Goal: Book appointment/travel/reservation

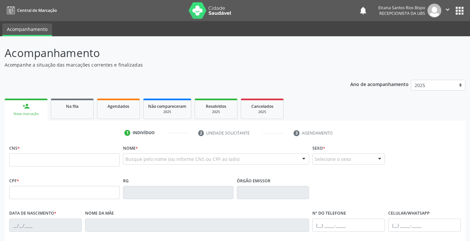
scroll to position [86, 0]
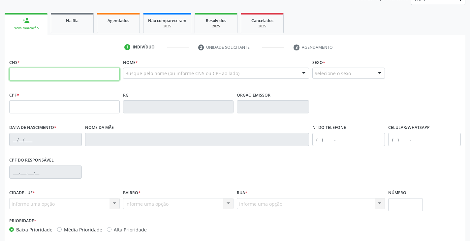
click at [50, 73] on input "text" at bounding box center [64, 74] width 110 height 13
type input "702 1007 1221 1098"
type input "088.717.755-70"
type input "[DATE]"
type input "[PERSON_NAME]"
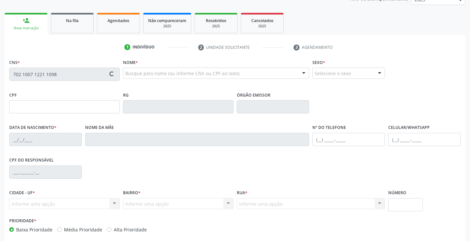
type input "[PHONE_NUMBER]"
type input "156"
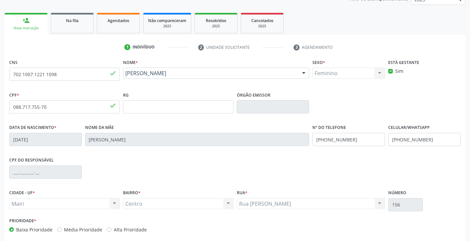
scroll to position [116, 0]
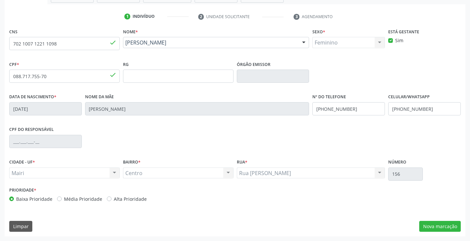
click at [128, 202] on label "Alta Prioridade" at bounding box center [130, 198] width 33 height 7
click at [111, 201] on input "Alta Prioridade" at bounding box center [109, 198] width 5 height 6
radio input "true"
click at [441, 224] on button "Nova marcação" at bounding box center [440, 226] width 42 height 11
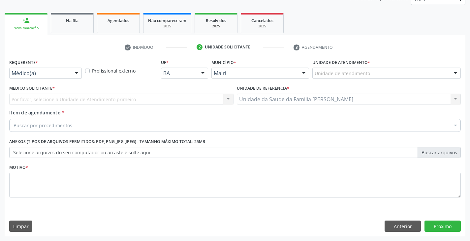
scroll to position [86, 0]
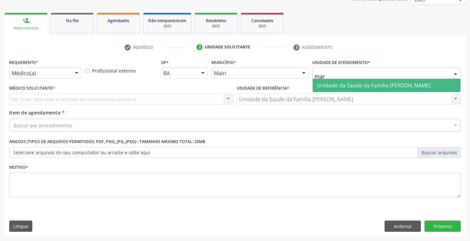
type input "mari"
click at [336, 86] on span "Unidade da Saude da Familia [PERSON_NAME]" at bounding box center [373, 85] width 114 height 7
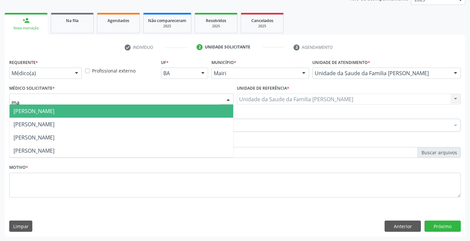
type input "mar"
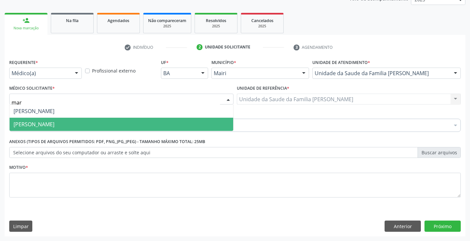
drag, startPoint x: 53, startPoint y: 113, endPoint x: 53, endPoint y: 124, distance: 10.9
click at [53, 124] on ul "[PERSON_NAME] [PERSON_NAME] Nenhum resultado encontrado para: " mar " Não há ne…" at bounding box center [121, 117] width 223 height 26
click at [53, 124] on span "[PERSON_NAME]" at bounding box center [34, 124] width 41 height 7
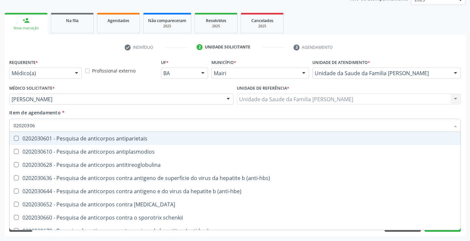
type input "020203067"
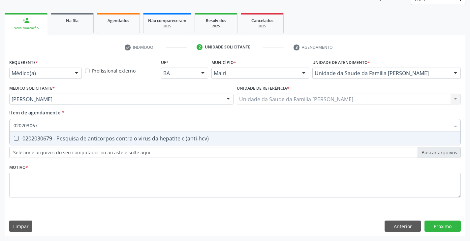
click at [41, 141] on div "0202030679 - Pesquisa de anticorpos contra o virus da hepatite c (anti-hcv)" at bounding box center [235, 138] width 443 height 5
checkbox \(anti-hcv\) "true"
type input "02020306"
checkbox \(anti-hcv\) "false"
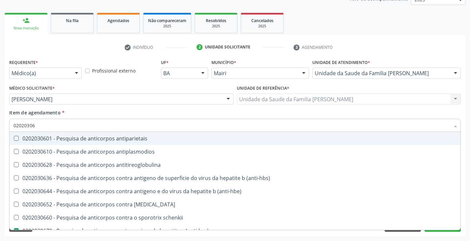
type input "0202030"
checkbox \(anti-hcv\) "false"
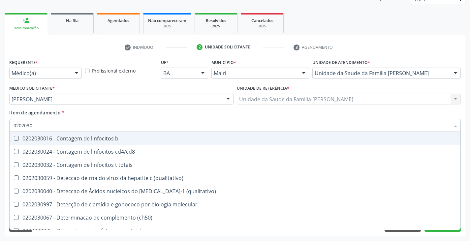
type input "020203"
checkbox \(anti-hcv\) "false"
checkbox anticitomegalovirus "true"
type input "02020"
checkbox \(anti-hcv\) "false"
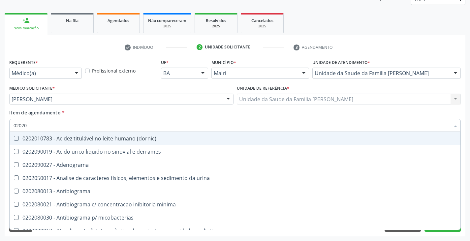
type input "020203"
checkbox ala-desidratase "true"
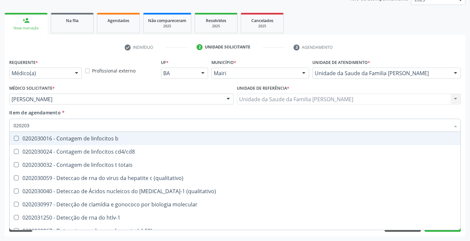
type input "0202030"
checkbox antifigado "true"
checkbox \(anti-hcv\) "false"
type input "020203087"
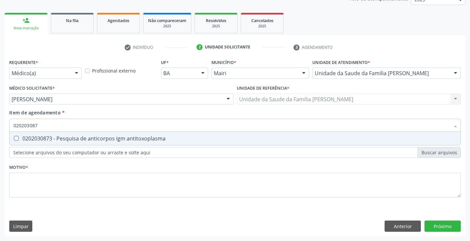
click at [37, 136] on div "0202030873 - Pesquisa de anticorpos igm antitoxoplasma" at bounding box center [235, 138] width 443 height 5
checkbox antitoxoplasma "true"
type input "02020308"
checkbox antitoxoplasma "false"
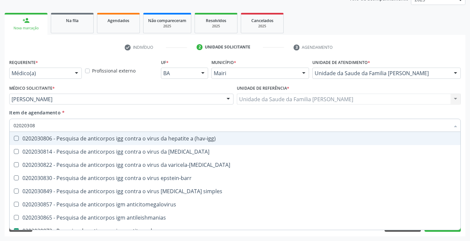
type input "0202030"
checkbox antitoxoplasma "false"
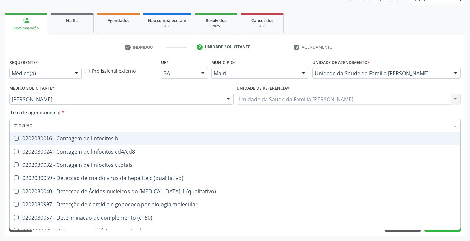
type input "020203"
checkbox \(anti-hcv\) "false"
checkbox anticitomegalovirus "true"
checkbox antitoxoplasma "false"
type input "02020"
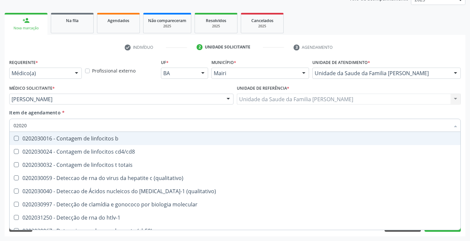
checkbox \(anti-hcv\) "false"
checkbox antitoxoplasma "false"
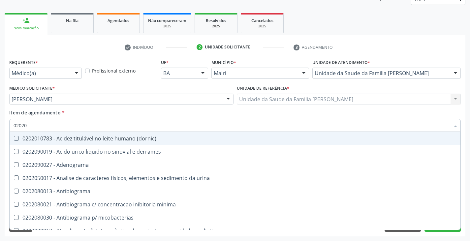
type input "020203"
checkbox ala-desidratase "true"
checkbox barbituratos "true"
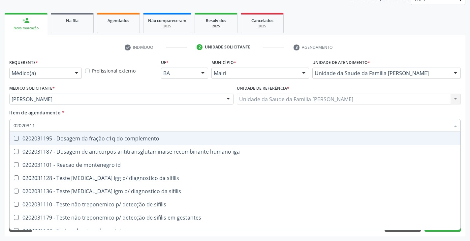
type input "020203117"
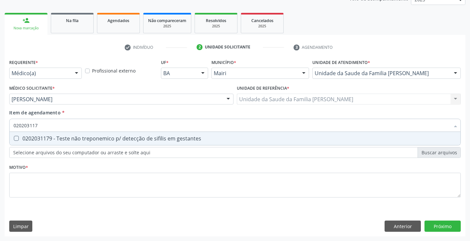
click at [37, 136] on div "0202031179 - Teste não treponemico p/ detecção de sifilis em gestantes" at bounding box center [235, 138] width 443 height 5
checkbox gestantes "true"
type input "02020311"
checkbox gestantes "false"
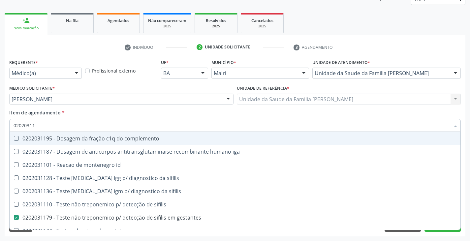
type input "0202031"
checkbox gestantes "false"
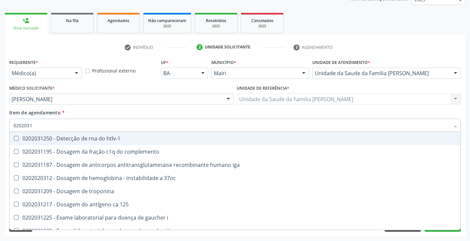
type input "02020311"
checkbox icon "true"
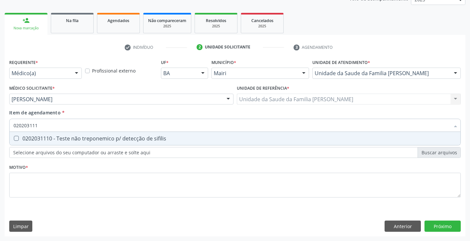
type input "0202031110"
click at [37, 136] on div "0202031110 - Teste não treponemico p/ detecção de sifilis" at bounding box center [235, 138] width 443 height 5
checkbox sifilis "true"
type input "02020311"
checkbox sifilis "false"
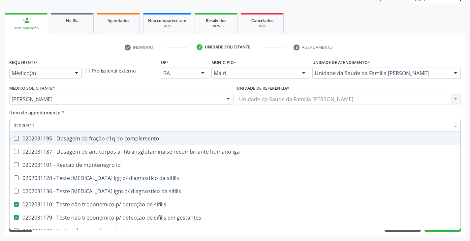
type input "020203111"
checkbox complemento "true"
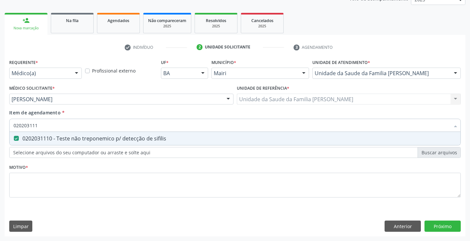
type input "0202031110"
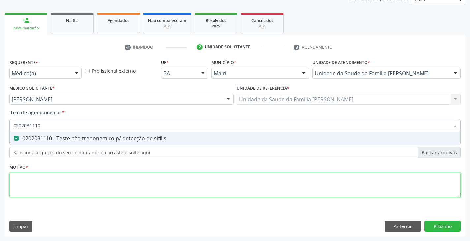
click at [75, 194] on div "Requerente * Médico(a) Médico(a) Enfermeiro(a) Paciente Nenhum resultado encont…" at bounding box center [234, 131] width 451 height 149
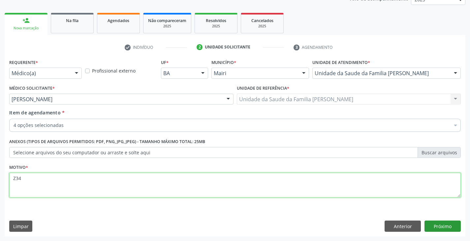
type textarea "Z34"
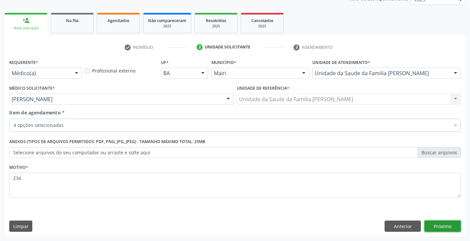
click at [437, 224] on button "Próximo" at bounding box center [442, 226] width 36 height 11
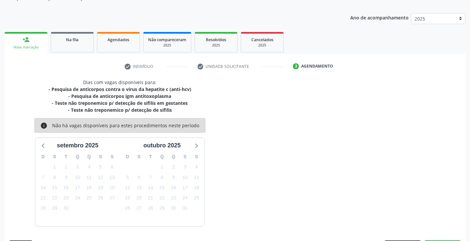
scroll to position [86, 0]
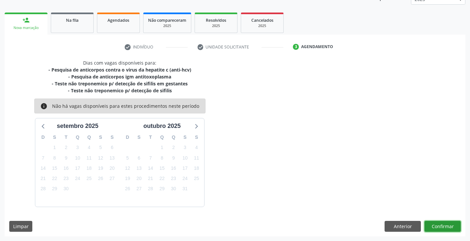
click at [443, 226] on button "Confirmar" at bounding box center [442, 226] width 36 height 11
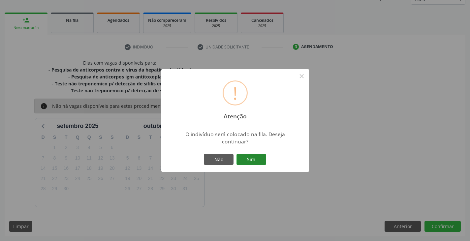
click at [250, 158] on button "Sim" at bounding box center [251, 159] width 30 height 11
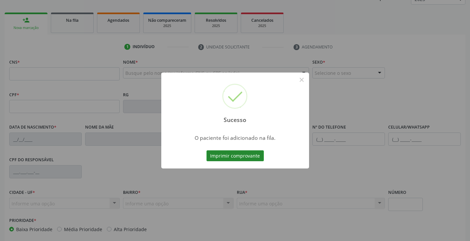
click at [253, 155] on button "Imprimir comprovante" at bounding box center [234, 155] width 57 height 11
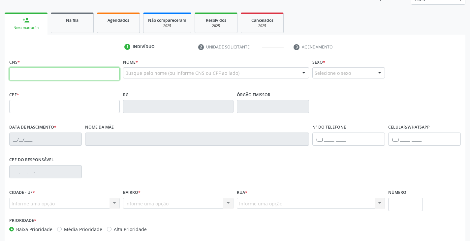
click at [38, 74] on input "text" at bounding box center [64, 73] width 110 height 13
paste input "702 1007 1221 1098"
type input "702 1007 1221 1098"
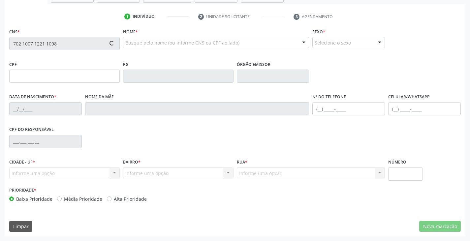
type input "088.717.755-70"
type input "[DATE]"
type input "[PERSON_NAME]"
type input "[PHONE_NUMBER]"
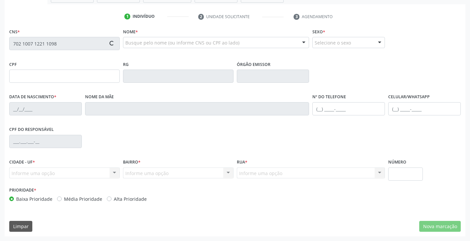
type input "156"
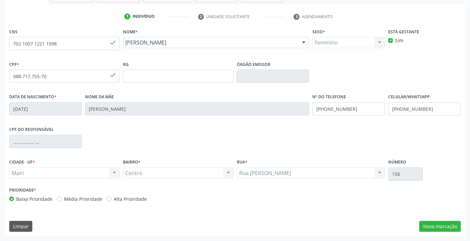
click at [135, 197] on label "Alta Prioridade" at bounding box center [130, 198] width 33 height 7
click at [111, 197] on input "Alta Prioridade" at bounding box center [109, 198] width 5 height 6
radio input "true"
click at [442, 229] on button "Nova marcação" at bounding box center [440, 226] width 42 height 11
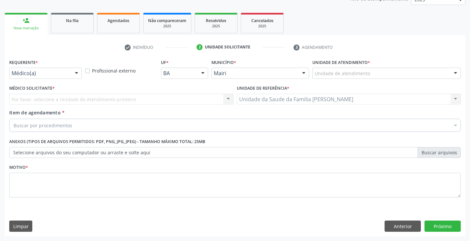
scroll to position [86, 0]
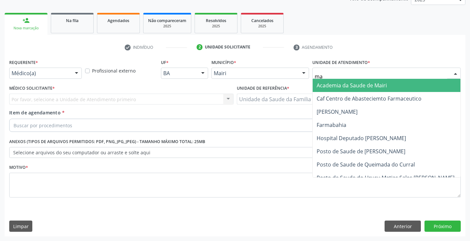
type input "mar"
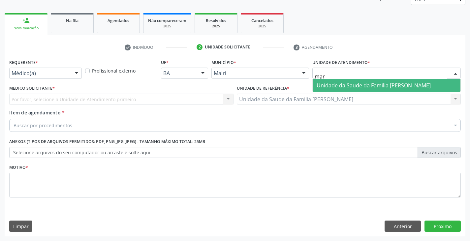
click at [348, 85] on span "Unidade da Saude da Familia [PERSON_NAME]" at bounding box center [373, 85] width 114 height 7
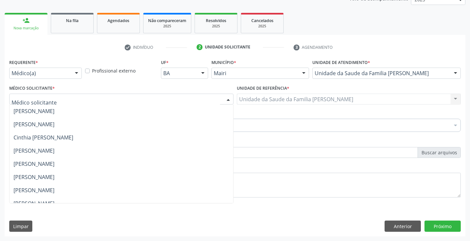
scroll to position [86, 0]
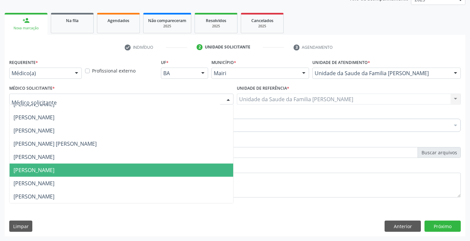
click at [19, 168] on span "[PERSON_NAME]" at bounding box center [34, 169] width 41 height 7
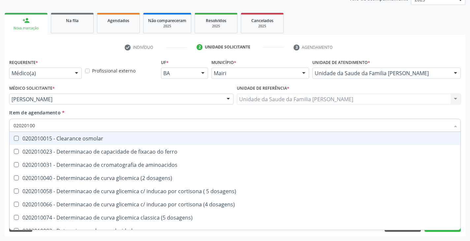
type input "020201004"
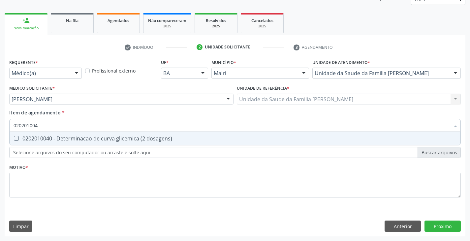
click at [23, 139] on div "0202010040 - Determinacao de curva glicemica (2 dosagens)" at bounding box center [235, 138] width 443 height 5
checkbox dosagens\) "true"
type input "02020100"
checkbox dosagens\) "false"
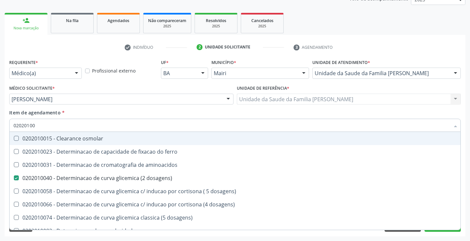
type input "0202010"
checkbox dosagens\) "false"
checkbox dosagens\) "true"
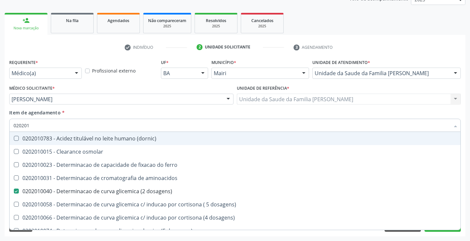
type input "02020"
checkbox dosagens\) "false"
checkbox alfa-hidroxibutirica "true"
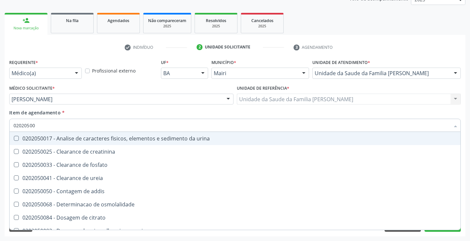
type input "020205001"
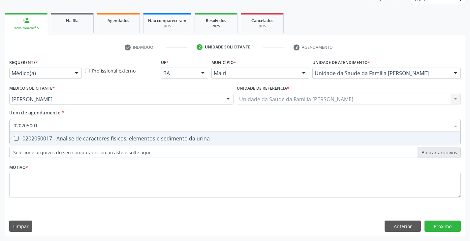
click at [23, 139] on div "0202050017 - Analise de caracteres fisicos, elementos e sedimento da urina" at bounding box center [235, 138] width 443 height 5
checkbox urina "true"
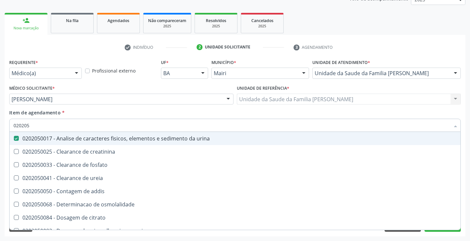
type input "02020"
checkbox urina "false"
checkbox ureia "true"
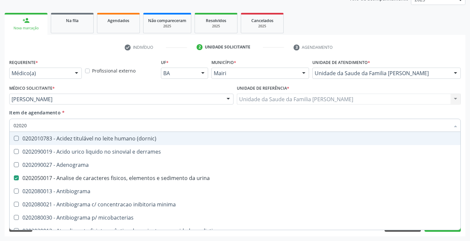
type input "020202"
checkbox urina "false"
checkbox dosagens\) "false"
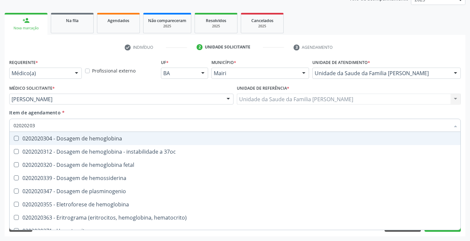
type input "020202038"
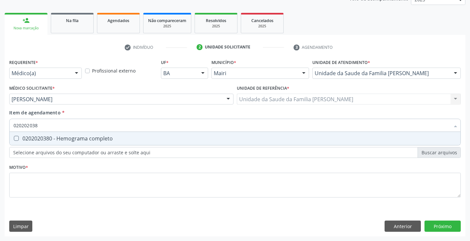
click at [23, 139] on div "0202020380 - Hemograma completo" at bounding box center [235, 138] width 443 height 5
checkbox completo "true"
type input "02020203"
checkbox completo "false"
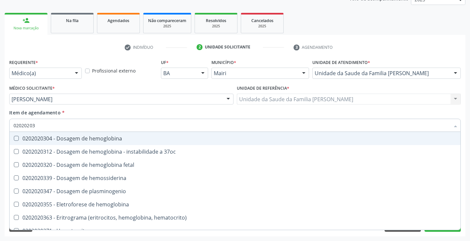
type input "0202020"
checkbox completo "false"
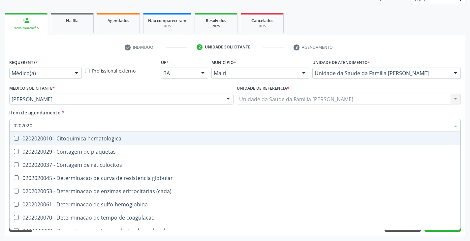
type input "020202"
checkbox completo "false"
checkbox Leucograma "true"
type input "02020"
checkbox globular "true"
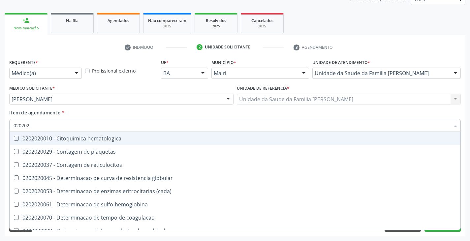
checkbox completo "false"
checkbox s "true"
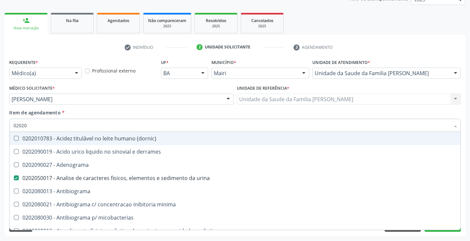
type input "020201"
checkbox urina "false"
checkbox Antibiograma "true"
checkbox dosagens\) "false"
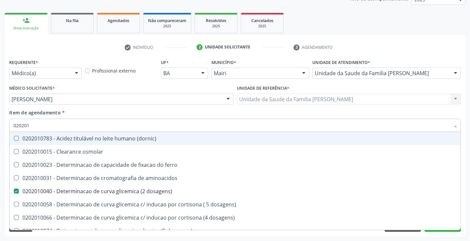
type input "02020"
checkbox aminoacidos "true"
checkbox dosagens\) "false"
checkbox alfa-hidroxibutirica "true"
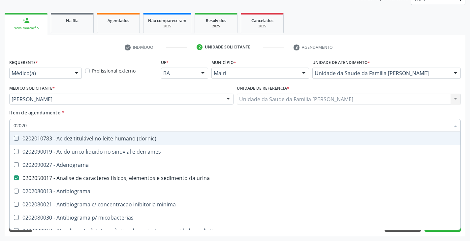
type input "0202"
checkbox dosagens\) "false"
checkbox sulfo-hemoglobina "true"
checkbox completo "false"
checkbox \(western-blot\) "true"
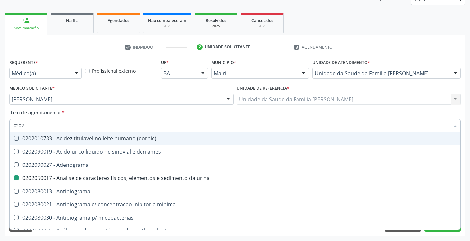
type input "020"
checkbox urina "false"
checkbox addis "true"
checkbox dosagens\) "false"
checkbox completo "false"
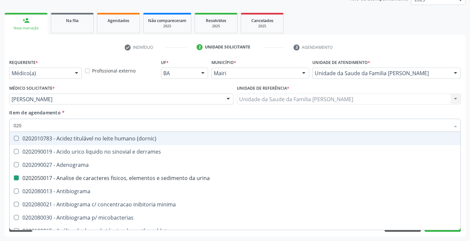
checkbox \(hav-igg\) "true"
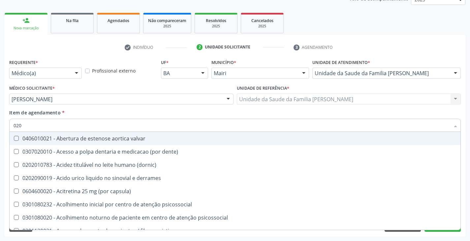
type input "02"
checkbox capsula\) "false"
checkbox urina "true"
checkbox comprimido\) "false"
type input "021"
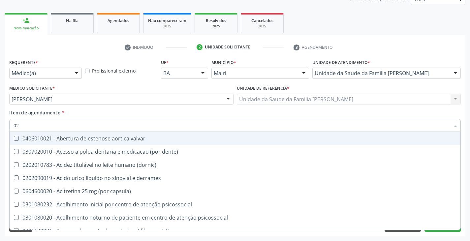
checkbox urina "false"
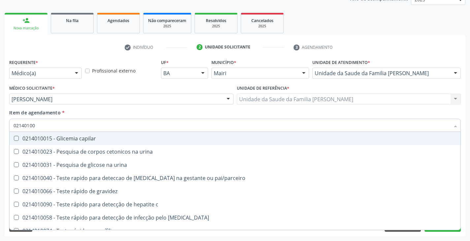
type input "021401008"
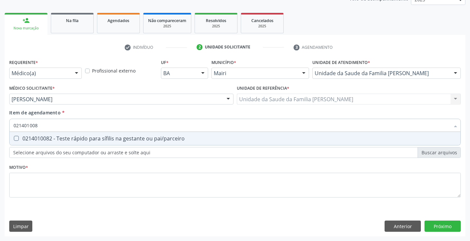
click at [23, 139] on div "0214010082 - Teste rápido para sífilis na gestante ou pai/parceiro" at bounding box center [235, 138] width 443 height 5
checkbox pai\/parceiro "true"
type input "02140100"
checkbox pai\/parceiro "false"
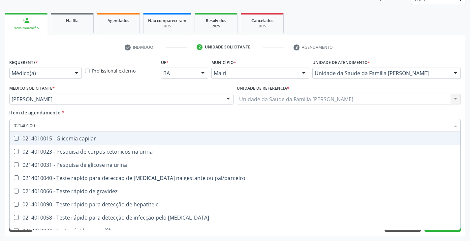
type input "0214010"
checkbox pai\/parceiro "false"
type input "0214"
checkbox pai\/parceiro "false"
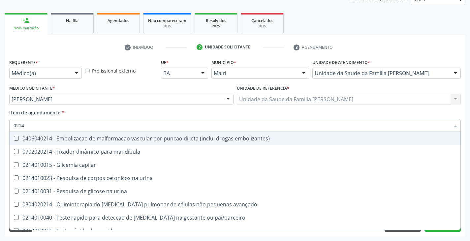
type input "021"
checkbox pai\/parceiro "false"
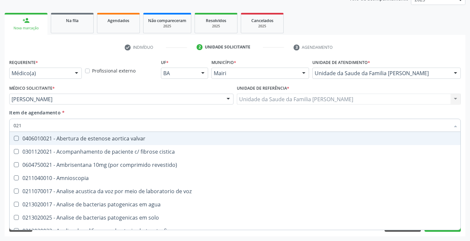
type input "02"
checkbox vocal "true"
checkbox pai\/parceiro "false"
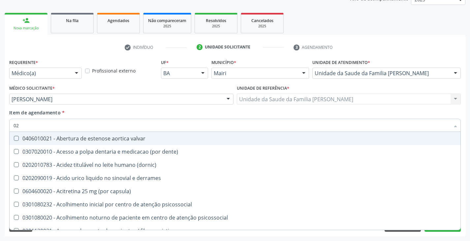
type input "020"
checkbox capsula\) "true"
checkbox urina "false"
checkbox comprimido\) "true"
checkbox dosagens\) "false"
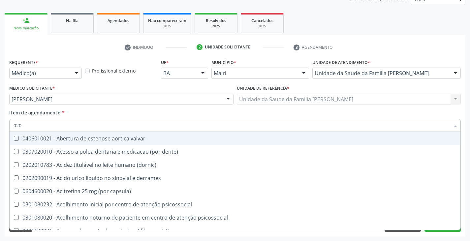
checkbox Eletro-oculografia "true"
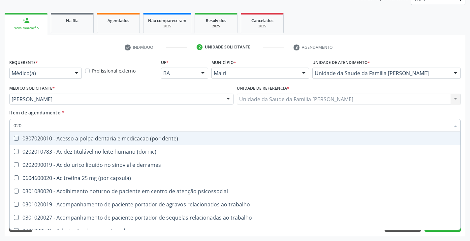
type input "0205"
checkbox \(dornic\) "true"
checkbox urina "false"
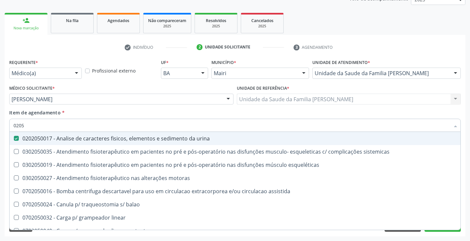
type input "02050"
checkbox urina "true"
checkbox sistemicas "false"
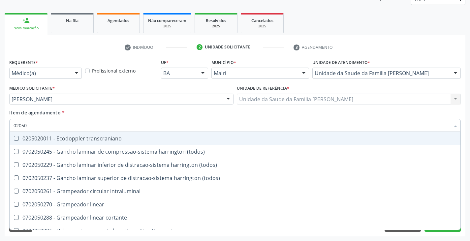
type input "020502"
checkbox transcraniano "false"
type input "02050"
checkbox transcraniano "true"
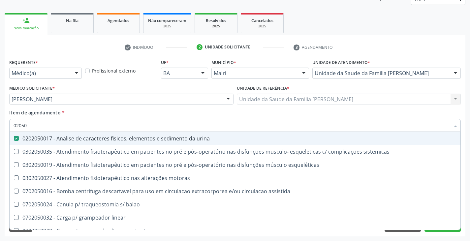
type input "0205"
checkbox urina "false"
checkbox sistemicas "true"
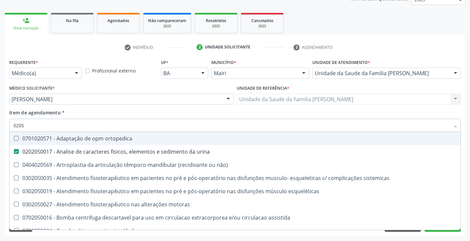
type input "020"
checkbox urina "false"
checkbox osmolalidade "true"
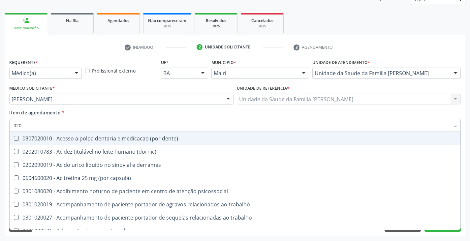
type input "0202"
checkbox capsula\) "true"
checkbox urina "false"
checkbox lisa "true"
checkbox revisao "true"
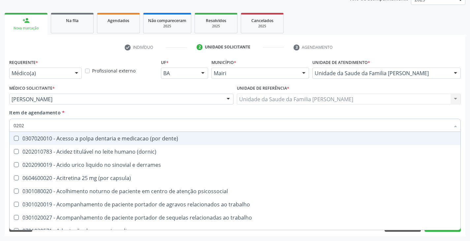
checkbox dosagens\) "false"
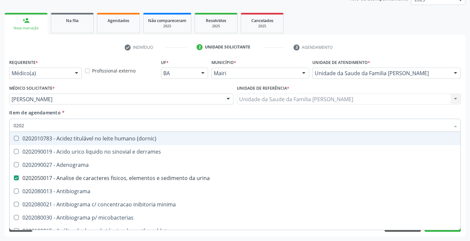
type input "02020"
checkbox htlv-1 "true"
checkbox dosagens\) "false"
checkbox acilcarnitinas "true"
checkbox completo "false"
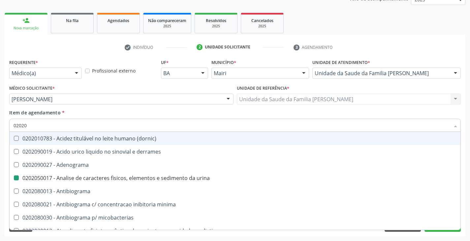
type input "020208"
checkbox urina "false"
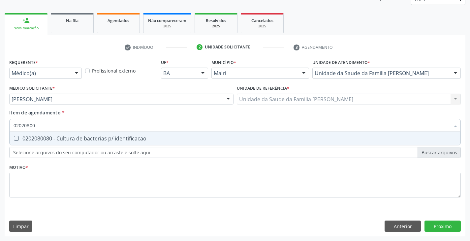
type input "020208008"
click at [33, 139] on div "0202080080 - Cultura de bacterias p/ identificacao" at bounding box center [235, 138] width 443 height 5
checkbox identificacao "true"
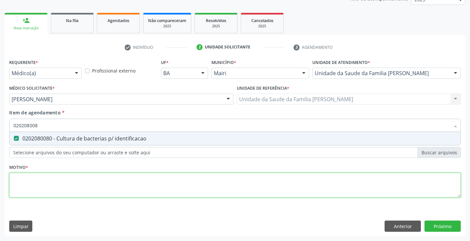
click at [42, 185] on div "Requerente * Médico(a) Médico(a) Enfermeiro(a) Paciente Nenhum resultado encont…" at bounding box center [234, 131] width 451 height 149
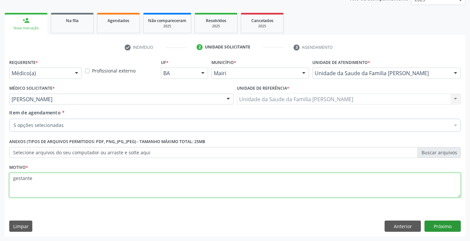
type textarea "gestante"
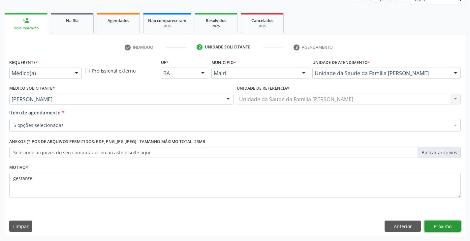
click at [436, 223] on button "Próximo" at bounding box center [442, 226] width 36 height 11
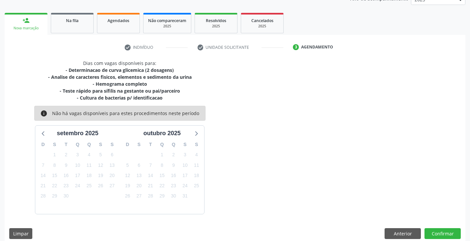
scroll to position [93, 0]
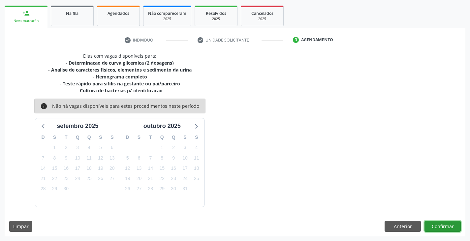
click at [444, 221] on button "Confirmar" at bounding box center [442, 226] width 36 height 11
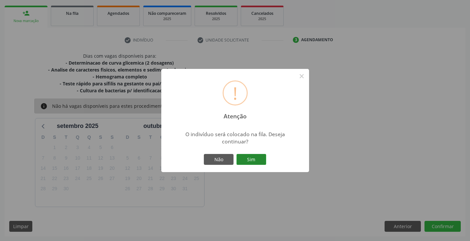
click at [255, 160] on button "Sim" at bounding box center [251, 159] width 30 height 11
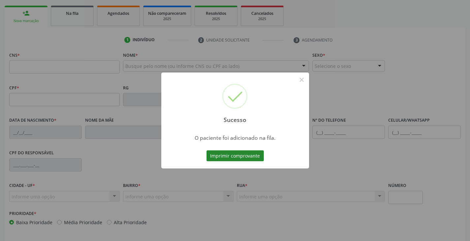
click at [243, 157] on button "Imprimir comprovante" at bounding box center [234, 155] width 57 height 11
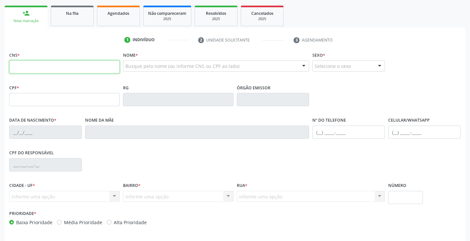
click at [29, 70] on input "text" at bounding box center [64, 66] width 110 height 13
paste input "702 1007 1221 1098"
type input "702 1007 1221 1098"
type input "088.717.755-70"
type input "[DATE]"
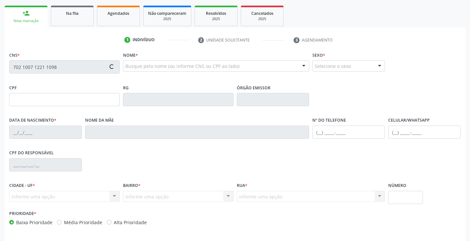
type input "[PERSON_NAME]"
type input "[PHONE_NUMBER]"
type input "156"
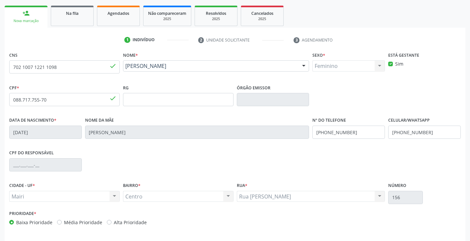
scroll to position [116, 0]
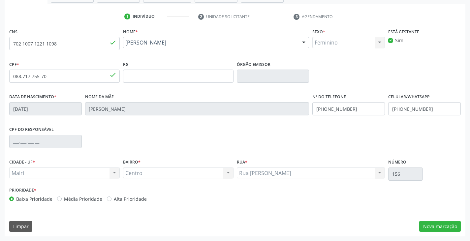
click at [136, 199] on label "Alta Prioridade" at bounding box center [130, 198] width 33 height 7
click at [111, 199] on input "Alta Prioridade" at bounding box center [109, 198] width 5 height 6
radio input "true"
click at [436, 229] on button "Nova marcação" at bounding box center [440, 226] width 42 height 11
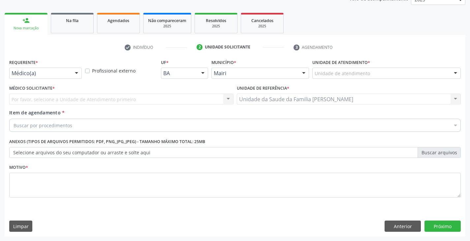
scroll to position [86, 0]
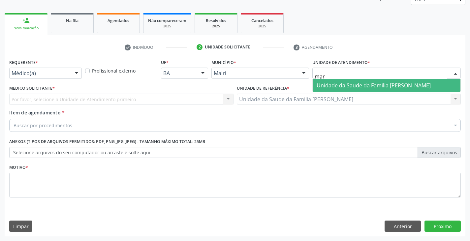
type input "mari"
drag, startPoint x: 332, startPoint y: 82, endPoint x: 306, endPoint y: 91, distance: 27.9
click at [331, 82] on span "Unidade da Saude da Familia [PERSON_NAME]" at bounding box center [373, 85] width 114 height 7
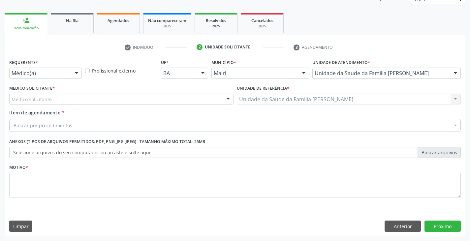
click at [20, 95] on div "Médico solicitante" at bounding box center [121, 99] width 224 height 11
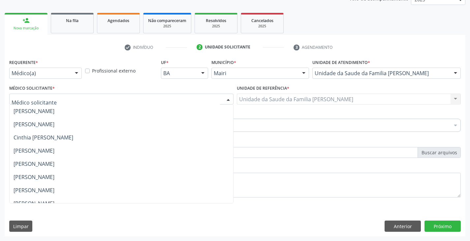
scroll to position [86, 0]
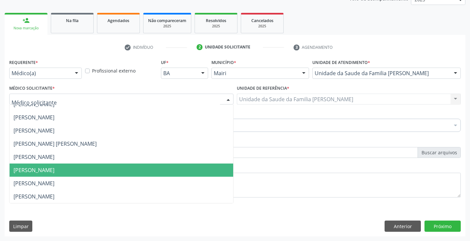
click at [28, 171] on span "[PERSON_NAME]" at bounding box center [34, 169] width 41 height 7
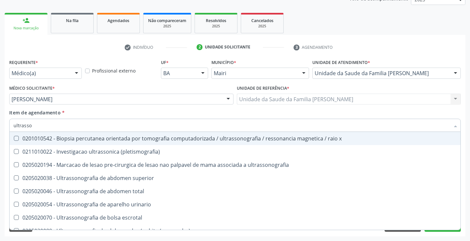
type input "ultrasson"
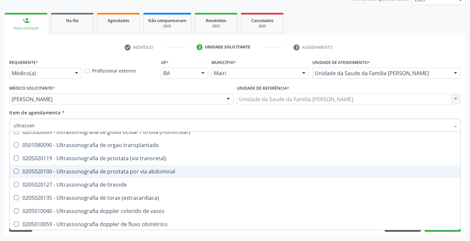
scroll to position [132, 0]
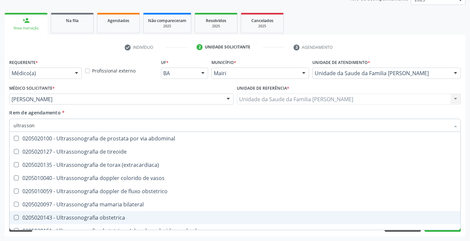
click at [126, 216] on div "0205020143 - Ultrassonografia obstetrica" at bounding box center [235, 217] width 443 height 5
checkbox obstetrica "true"
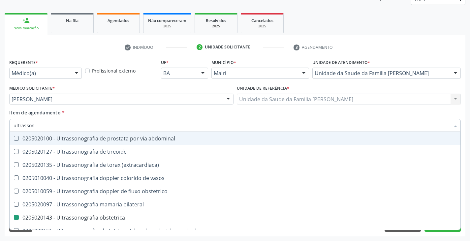
checkbox \(pletismografia\) "true"
checkbox obstetrica "false"
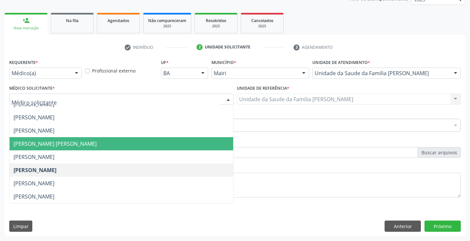
scroll to position [0, 0]
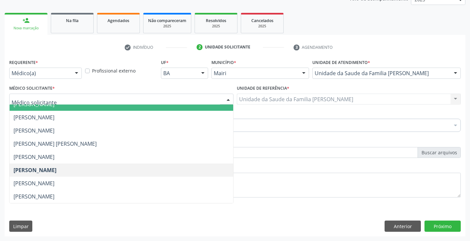
click at [126, 81] on div "Profissional externo" at bounding box center [121, 70] width 76 height 26
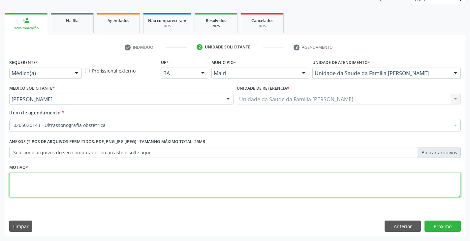
click at [64, 185] on textarea at bounding box center [234, 185] width 451 height 25
type textarea "gestantes"
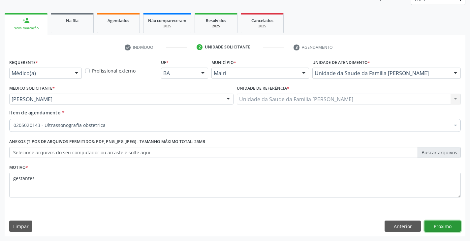
click at [444, 230] on button "Próximo" at bounding box center [442, 226] width 36 height 11
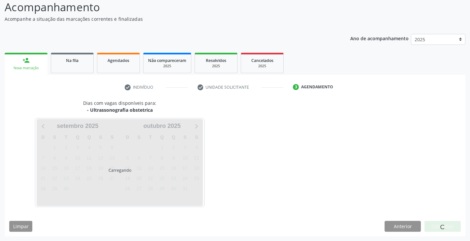
scroll to position [65, 0]
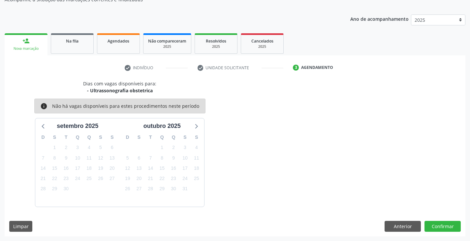
click at [440, 220] on div "Dias com vagas disponíveis para: - Ultrassonografia obstetrica info Não há vaga…" at bounding box center [235, 158] width 461 height 156
click at [444, 228] on button "Confirmar" at bounding box center [442, 226] width 36 height 11
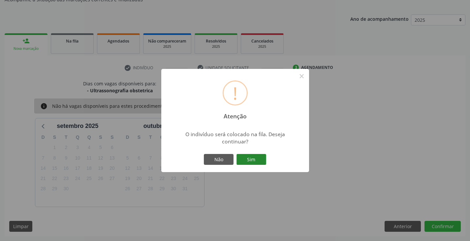
click at [259, 163] on button "Sim" at bounding box center [251, 159] width 30 height 11
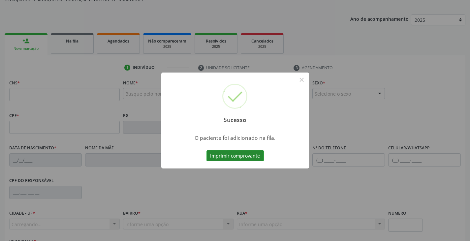
click at [234, 155] on button "Imprimir comprovante" at bounding box center [234, 155] width 57 height 11
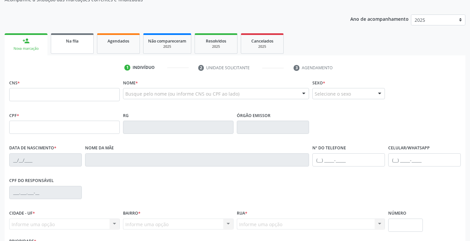
click at [66, 37] on div "Na fila" at bounding box center [72, 40] width 33 height 7
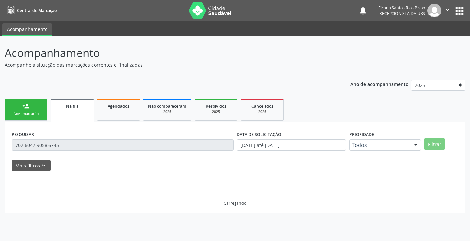
scroll to position [0, 0]
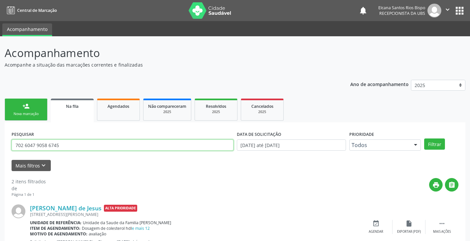
drag, startPoint x: 67, startPoint y: 145, endPoint x: 0, endPoint y: 150, distance: 66.8
click at [0, 150] on div "Acompanhamento Acompanhe a situação das marcações correntes e finalizadas Relat…" at bounding box center [235, 181] width 470 height 290
paste input "1007 1221 1098"
type input "702 1007 1221 1098"
click at [424, 138] on button "Filtrar" at bounding box center [434, 143] width 21 height 11
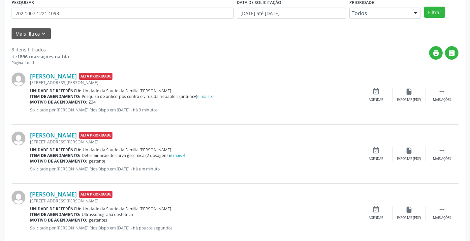
scroll to position [145, 0]
